Goal: Information Seeking & Learning: Learn about a topic

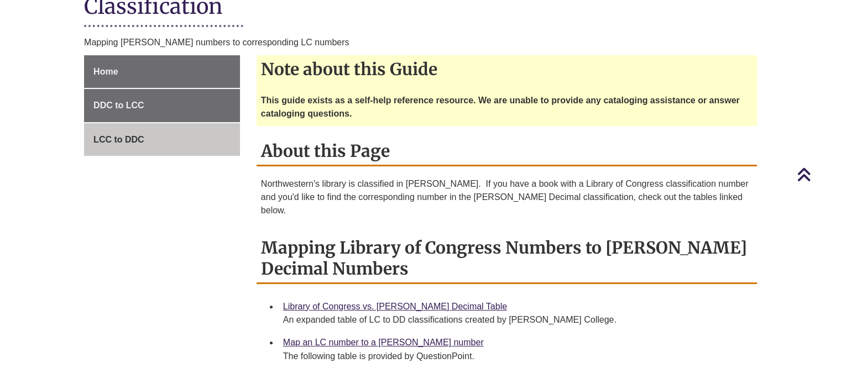
scroll to position [332, 0]
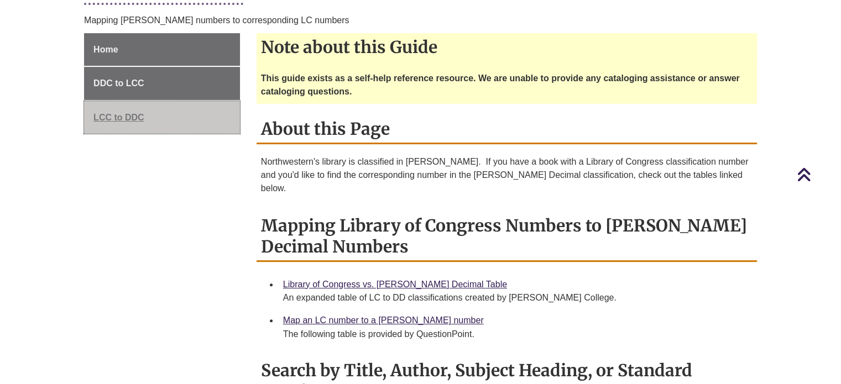
click at [128, 113] on span "LCC to DDC" at bounding box center [118, 117] width 51 height 9
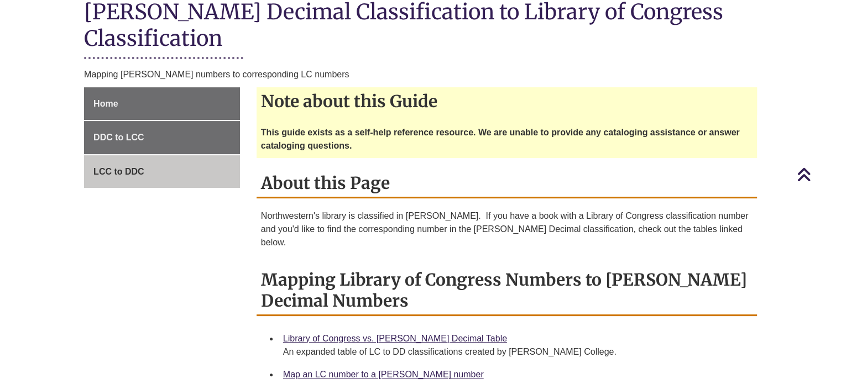
scroll to position [258, 0]
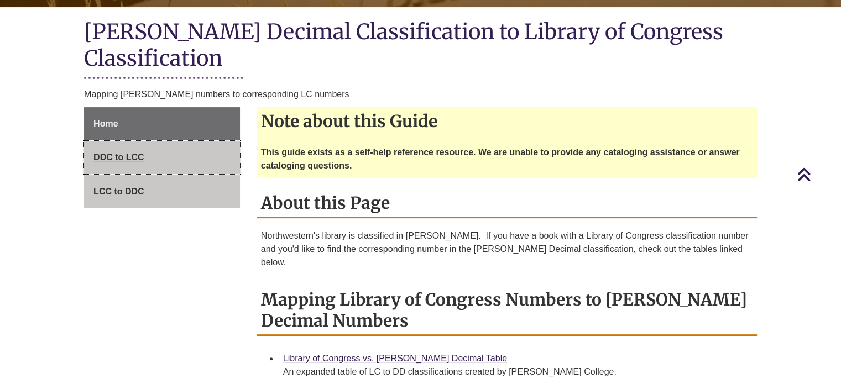
click at [131, 153] on span "DDC to LCC" at bounding box center [118, 157] width 51 height 9
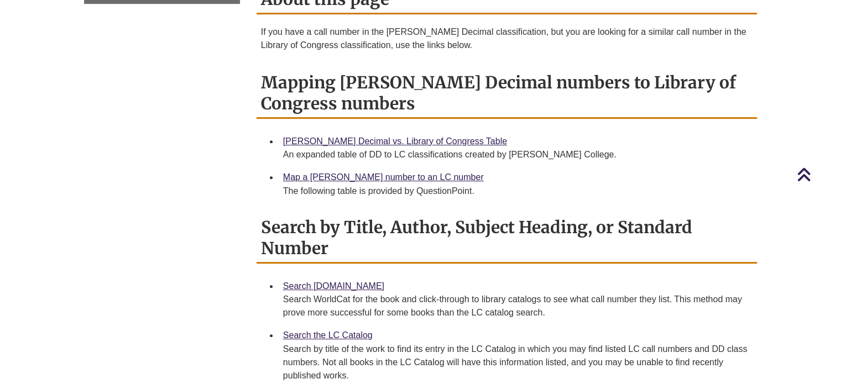
scroll to position [442, 0]
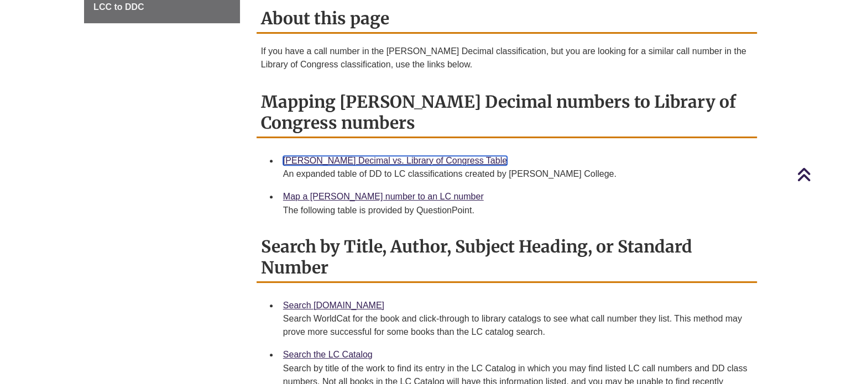
click at [332, 156] on link "Dewey Decimal vs. Library of Congress Table" at bounding box center [395, 160] width 224 height 9
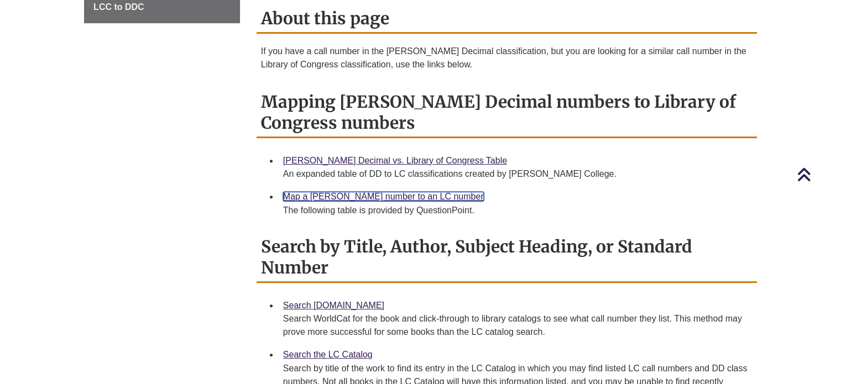
click at [419, 192] on link "Map a Dewey number to an LC number" at bounding box center [383, 196] width 201 height 9
